Goal: Transaction & Acquisition: Book appointment/travel/reservation

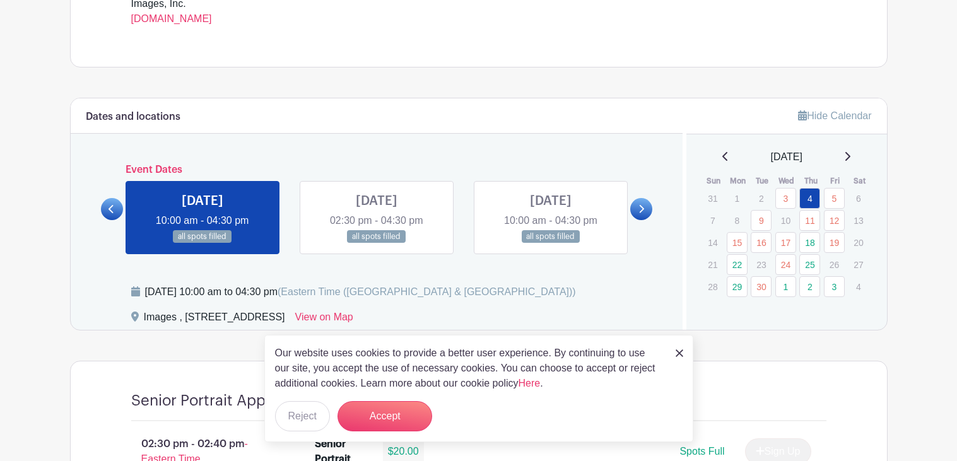
scroll to position [568, 0]
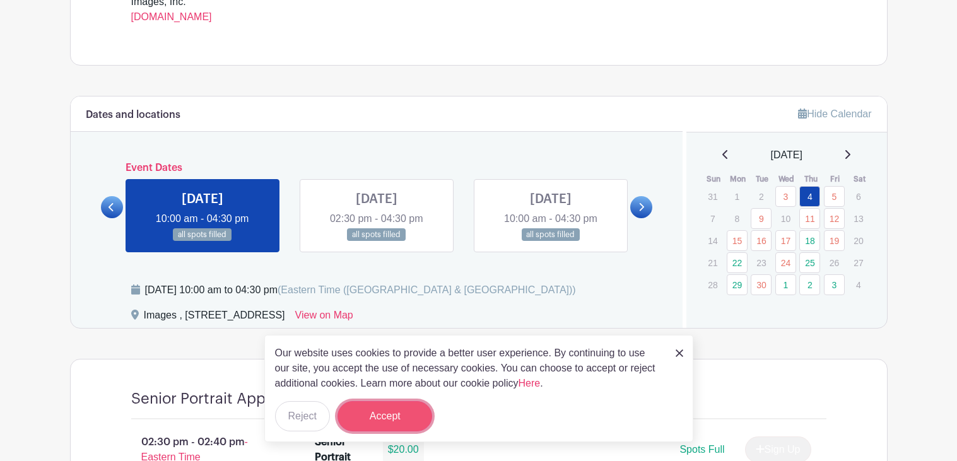
click at [396, 419] on button "Accept" at bounding box center [385, 416] width 95 height 30
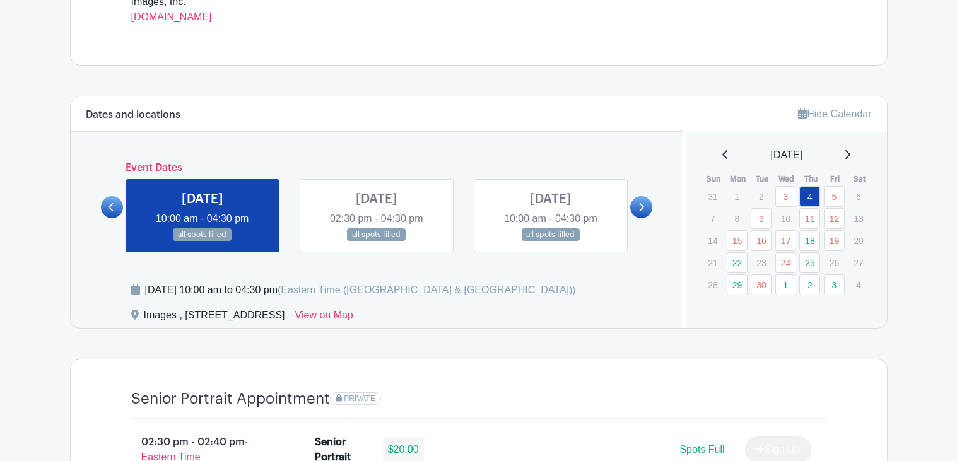
click at [377, 242] on link at bounding box center [377, 242] width 0 height 0
click at [811, 248] on link "18" at bounding box center [809, 240] width 21 height 21
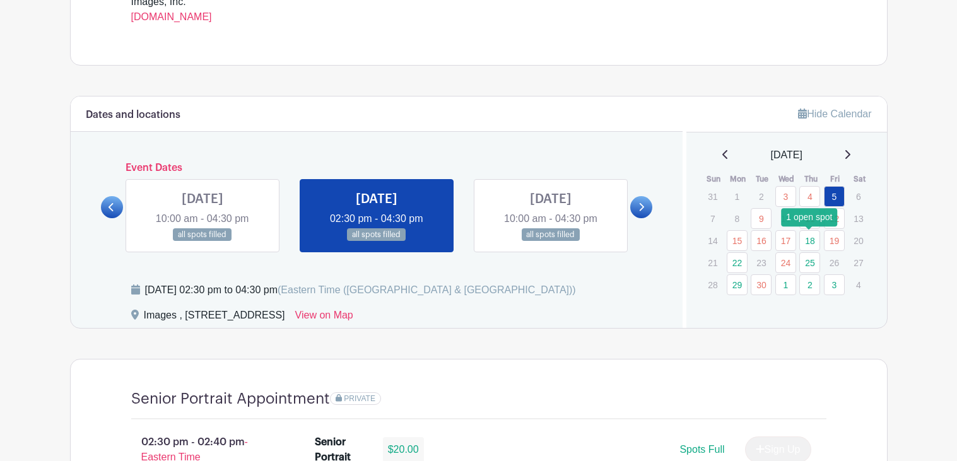
click at [811, 248] on link "18" at bounding box center [809, 240] width 21 height 21
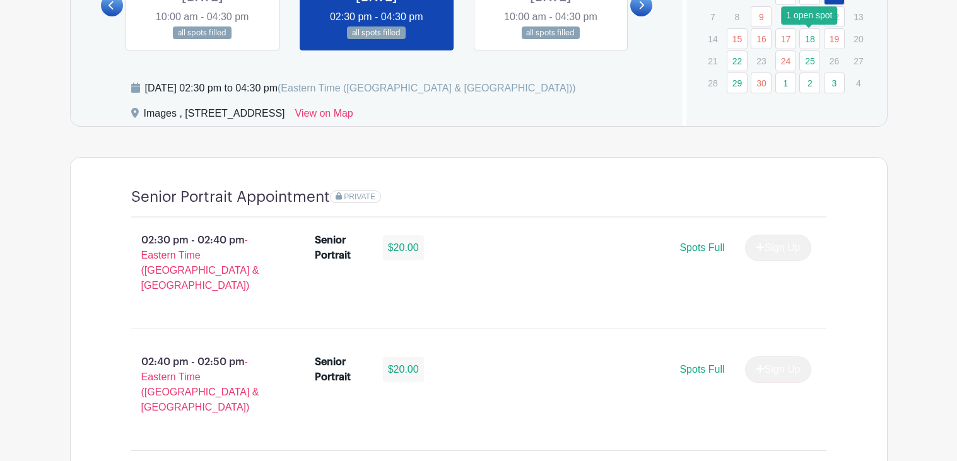
scroll to position [796, 0]
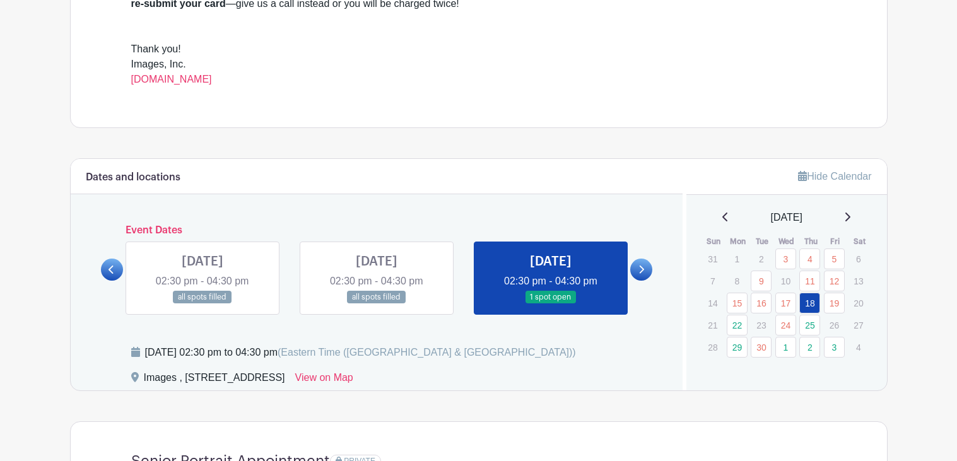
scroll to position [502, 0]
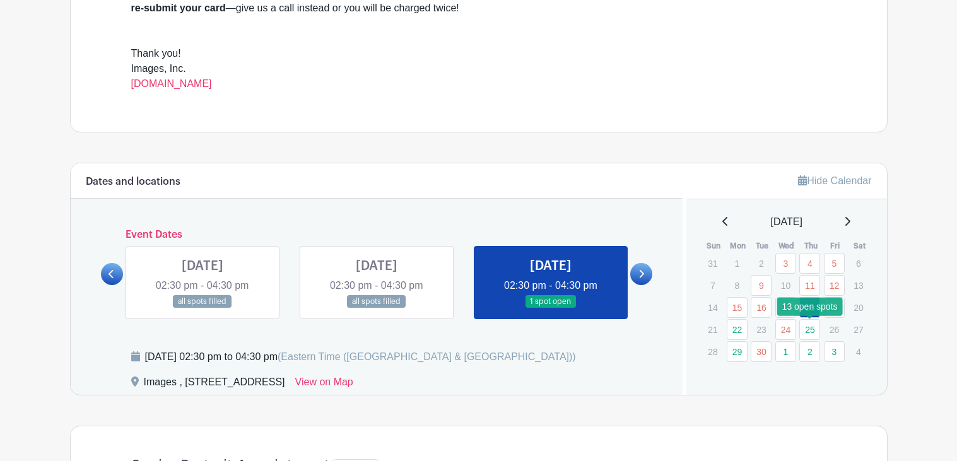
click at [807, 327] on link "25" at bounding box center [809, 329] width 21 height 21
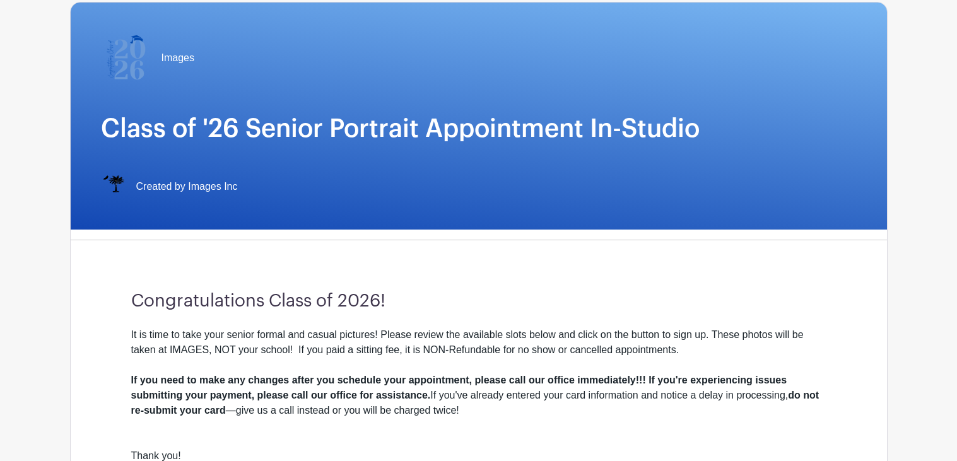
scroll to position [102, 0]
